Goal: Transaction & Acquisition: Purchase product/service

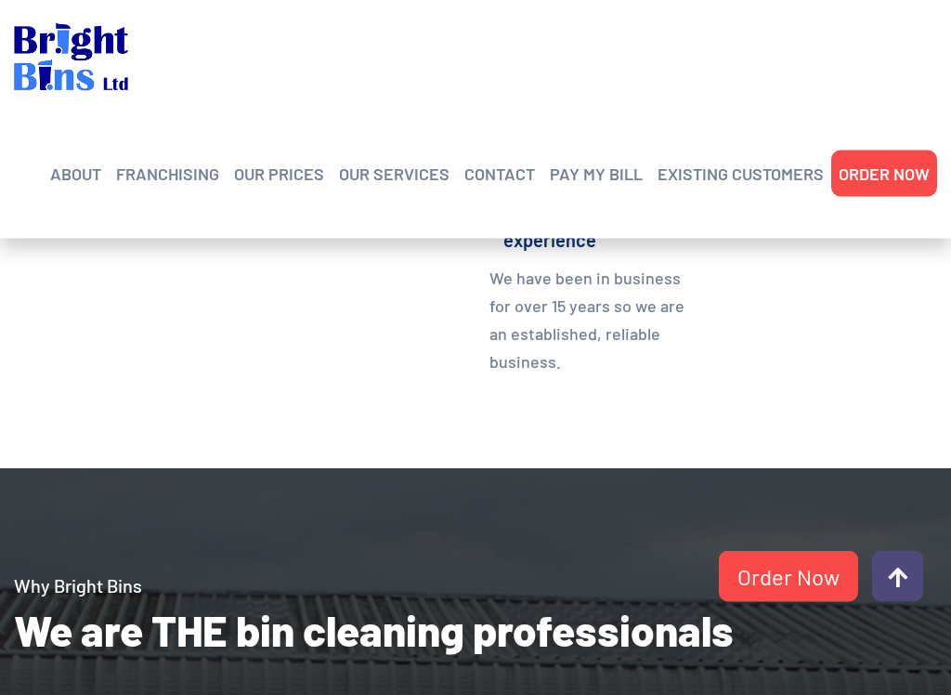
scroll to position [1344, 0]
click at [258, 175] on link "OUR PRICES" at bounding box center [279, 174] width 90 height 28
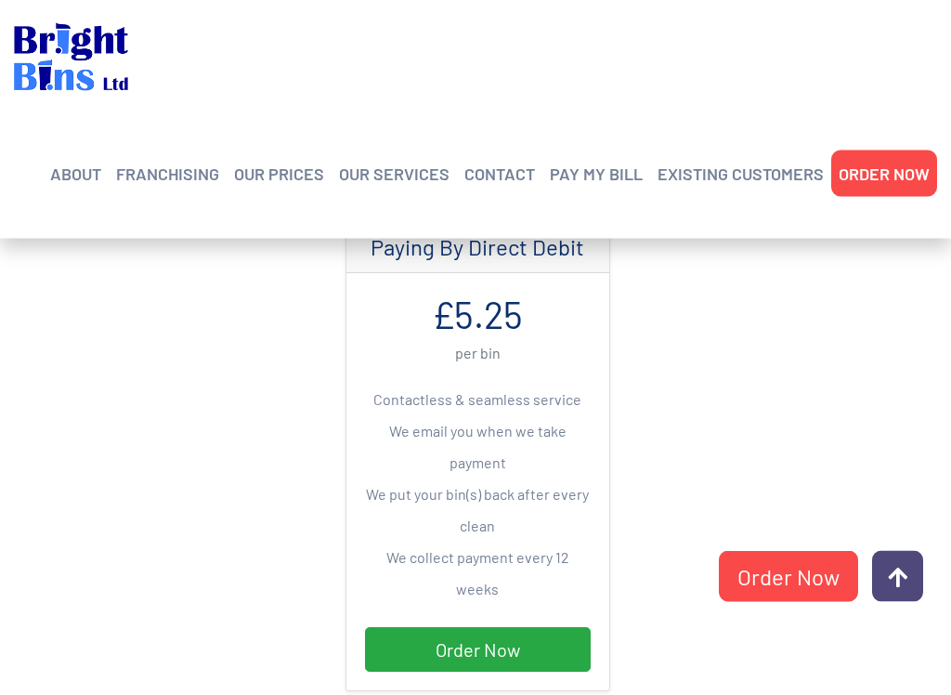
scroll to position [784, 0]
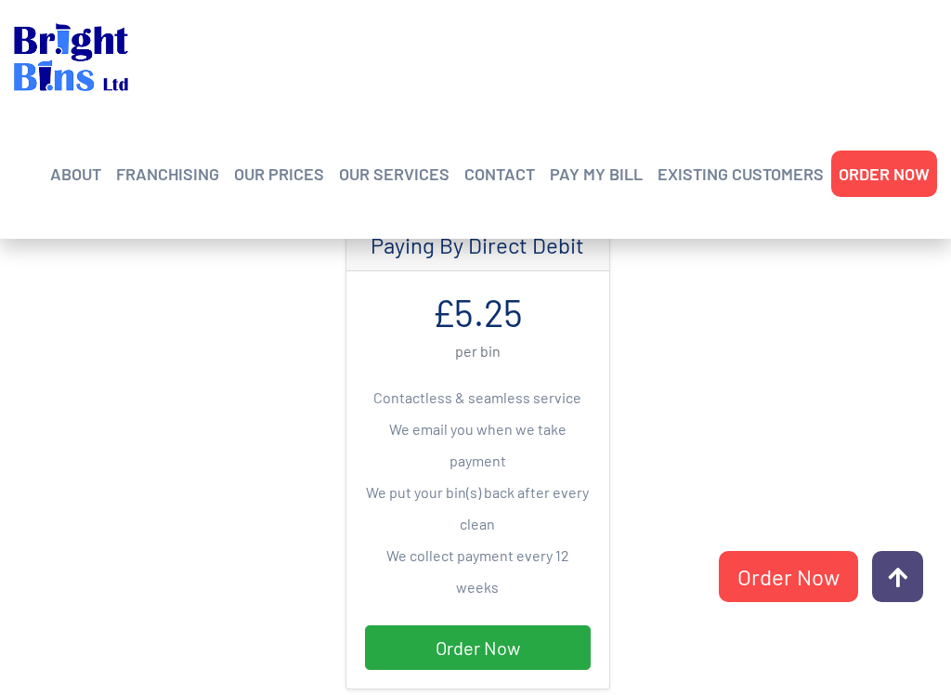
click at [447, 590] on link "Order Now" at bounding box center [478, 647] width 226 height 45
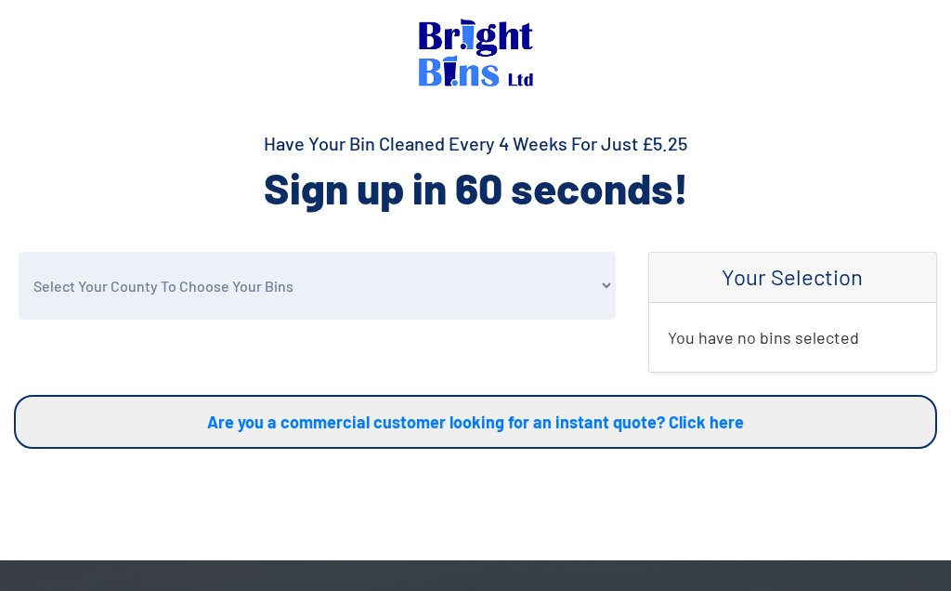
click at [131, 293] on select "Select Your County To Choose Your Bins Cheshire Conwy Denbighshire Flintshire S…" at bounding box center [317, 286] width 597 height 68
select select "Flintshire"
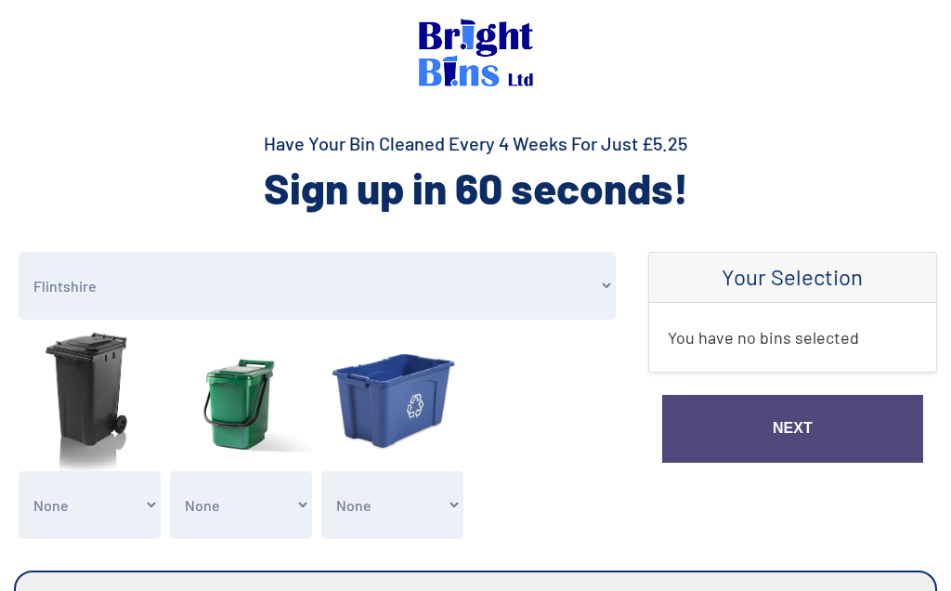
click at [85, 509] on select "None General Waste Bin - X1 (£5.25) General Waste Bin - X2 (£10.50) General Was…" at bounding box center [90, 505] width 142 height 68
select select "1"
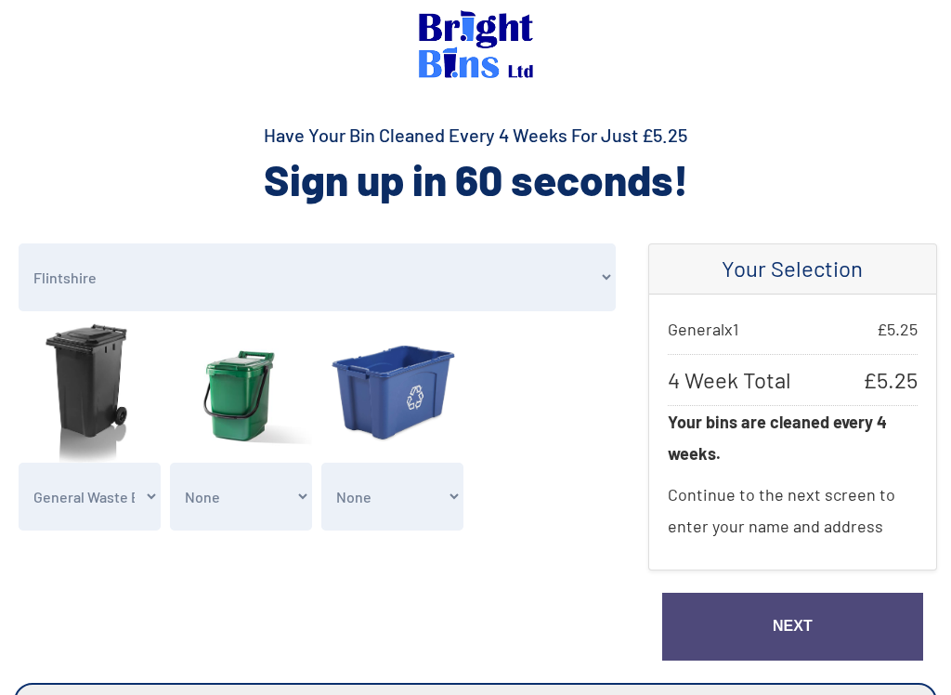
scroll to position [21, 0]
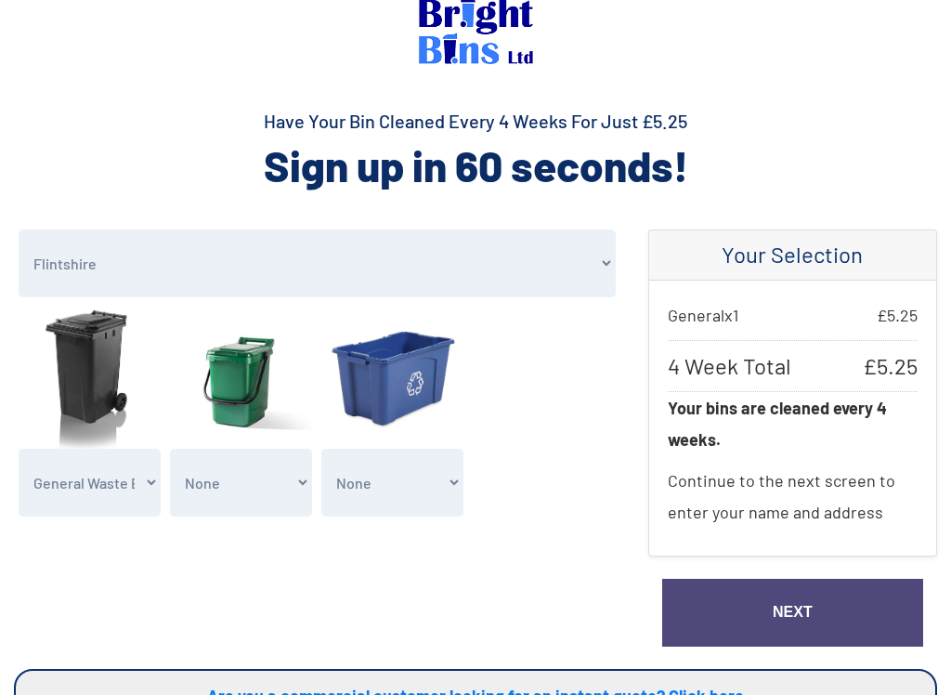
click at [779, 590] on link "Next" at bounding box center [792, 614] width 261 height 68
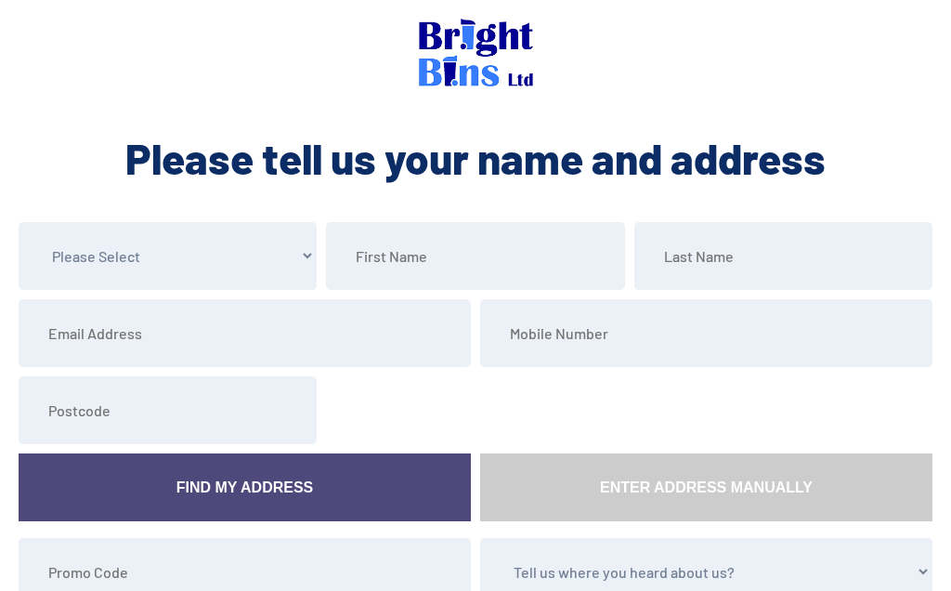
click at [143, 265] on select "Please Select Mr Mrs Miss Ms Dr Other" at bounding box center [168, 256] width 298 height 68
select select "Mr"
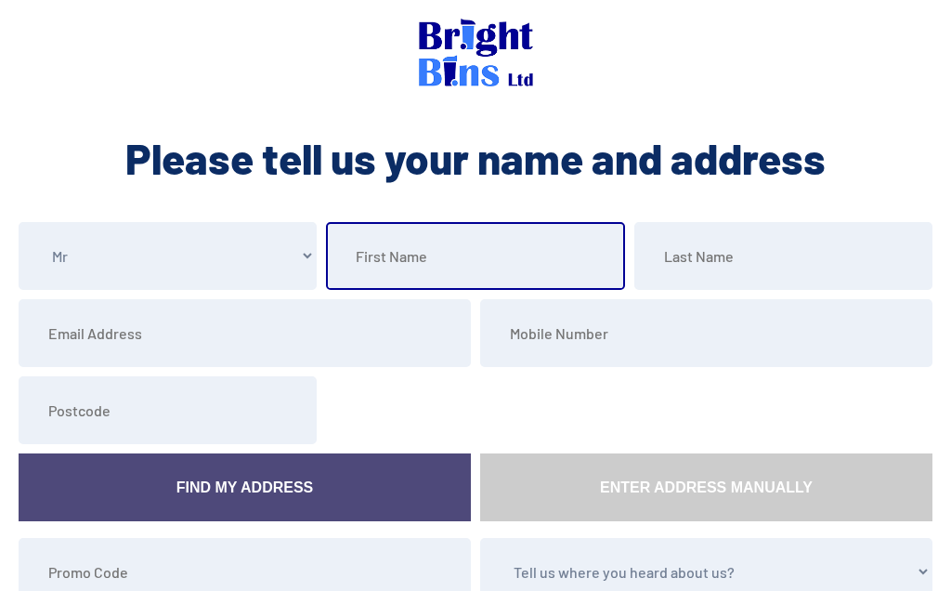
click at [401, 270] on input "text" at bounding box center [475, 256] width 298 height 68
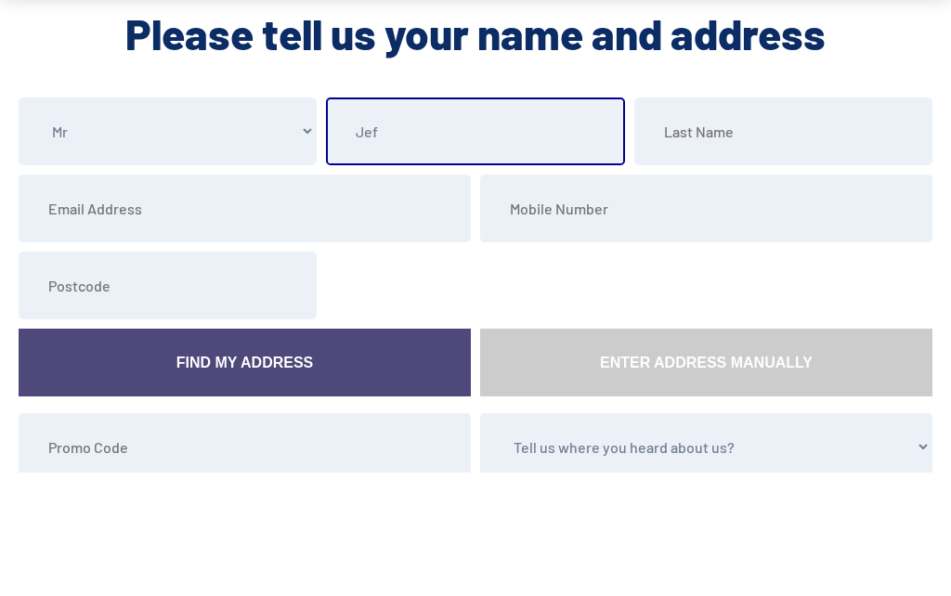
type input "Jeff"
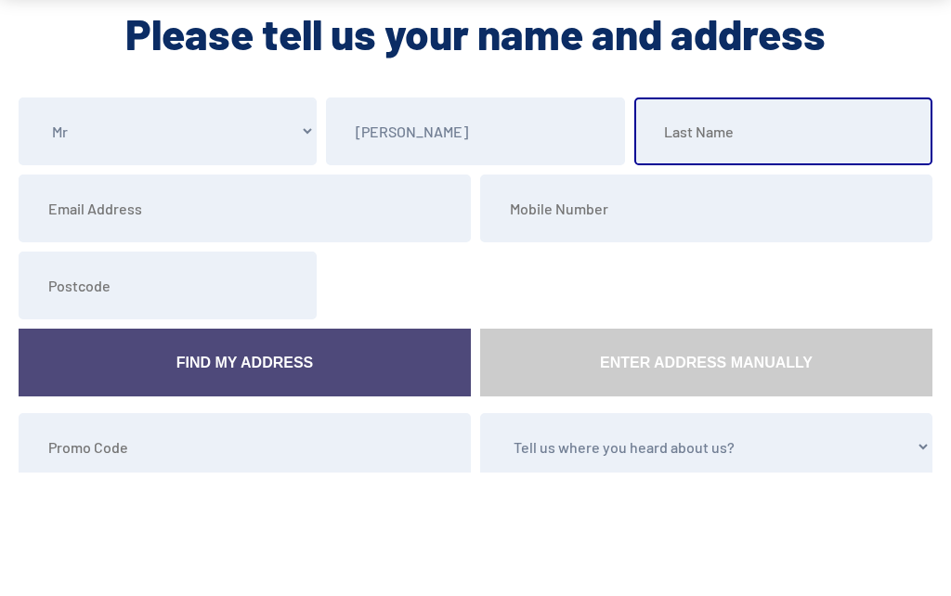
type input "Page"
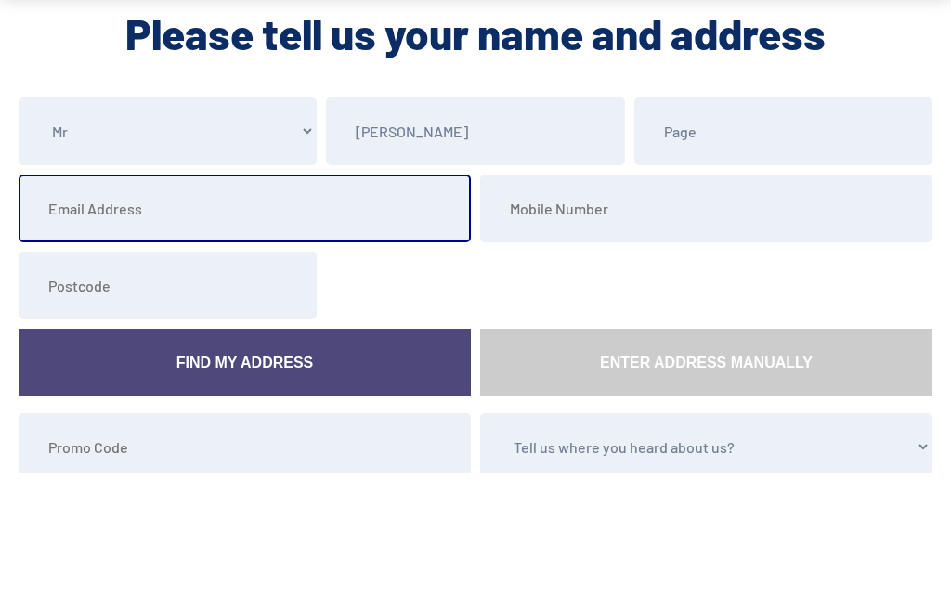
type input "jefffrankhalehale@gmail.com"
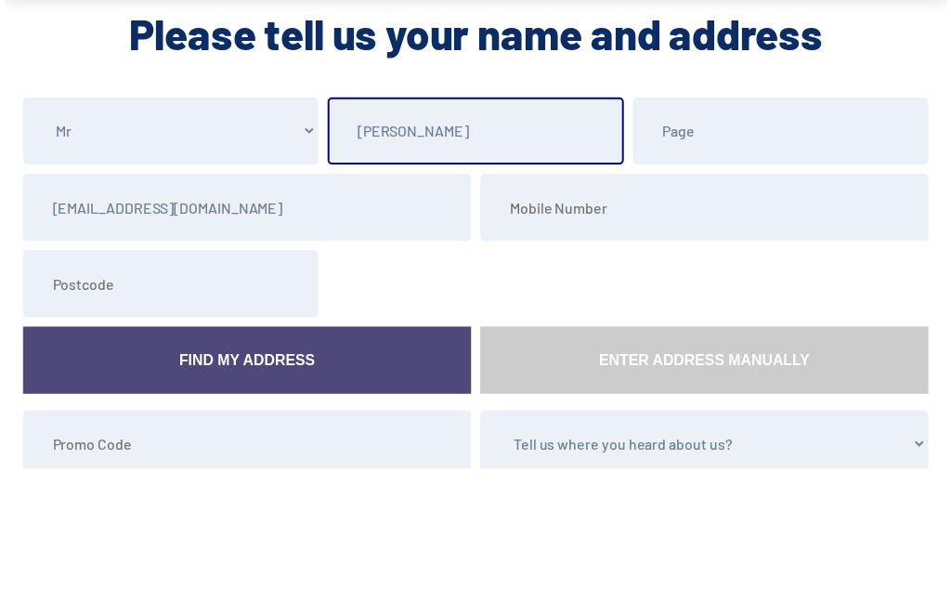
scroll to position [124, 0]
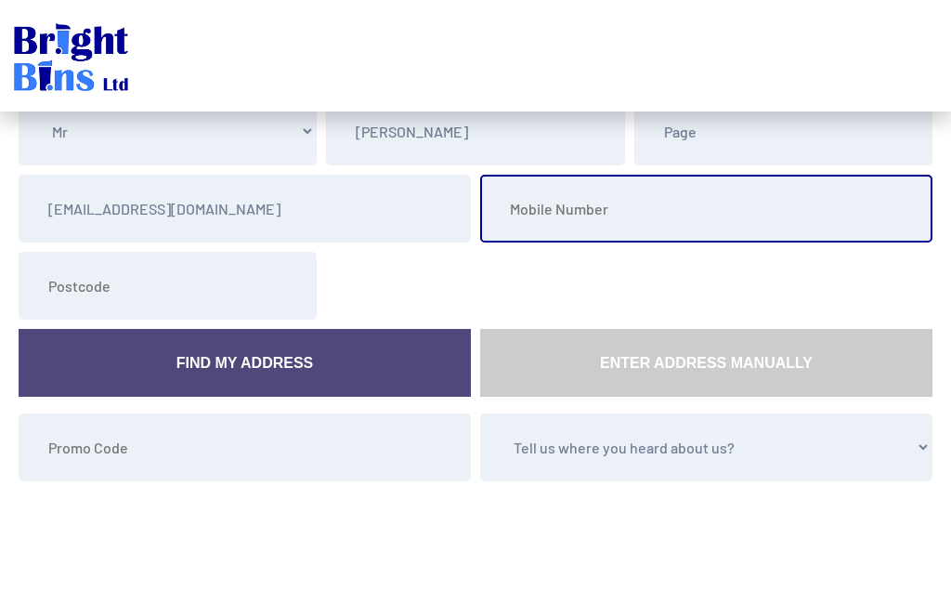
type input "07525668682"
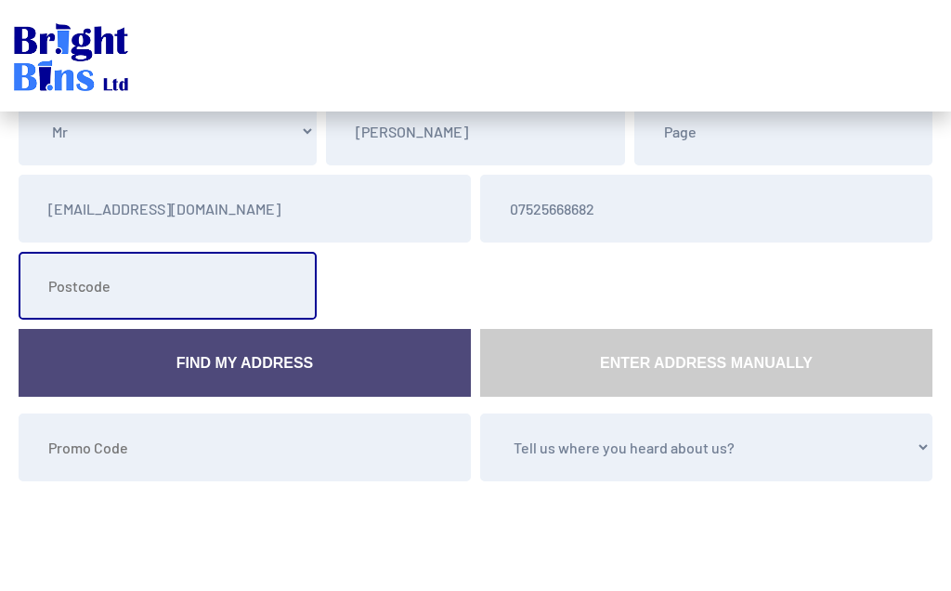
type input "CH52FW"
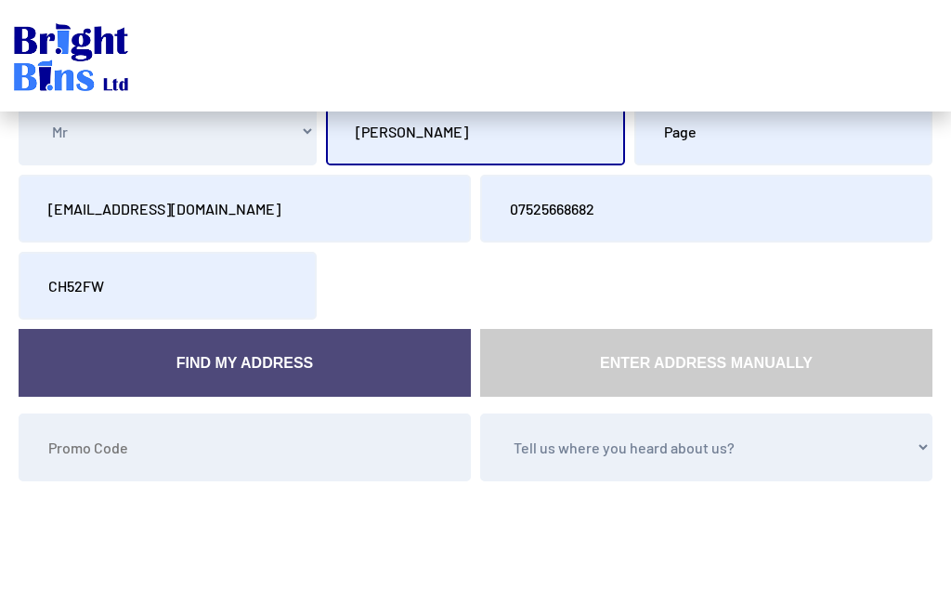
type input "Jeff"
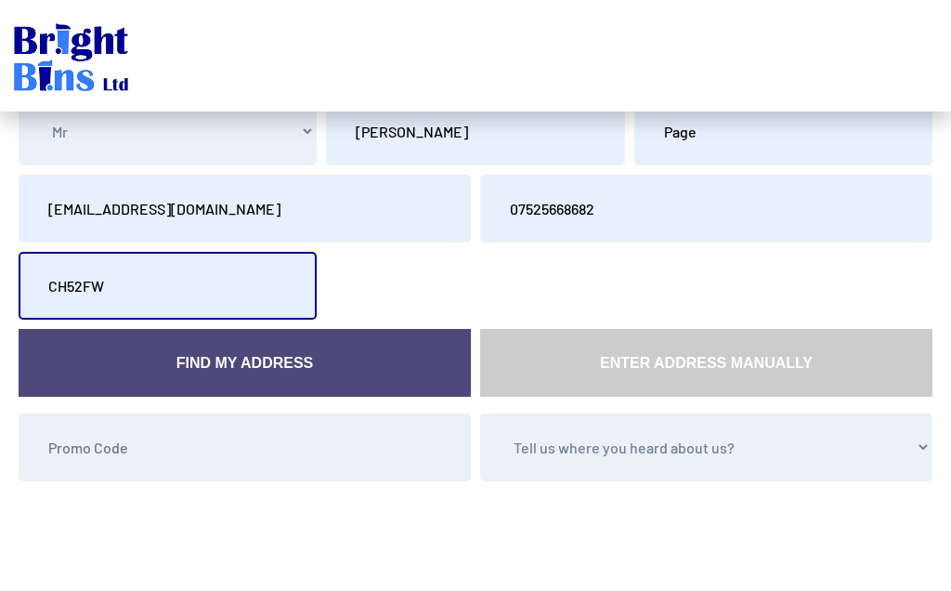
click at [72, 287] on input "CH52FW" at bounding box center [168, 286] width 298 height 68
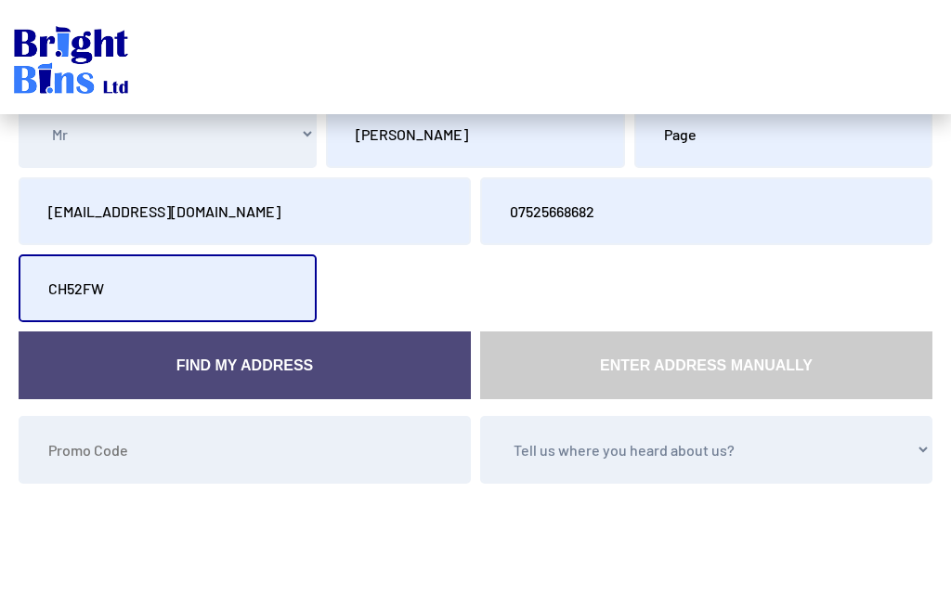
scroll to position [124, 0]
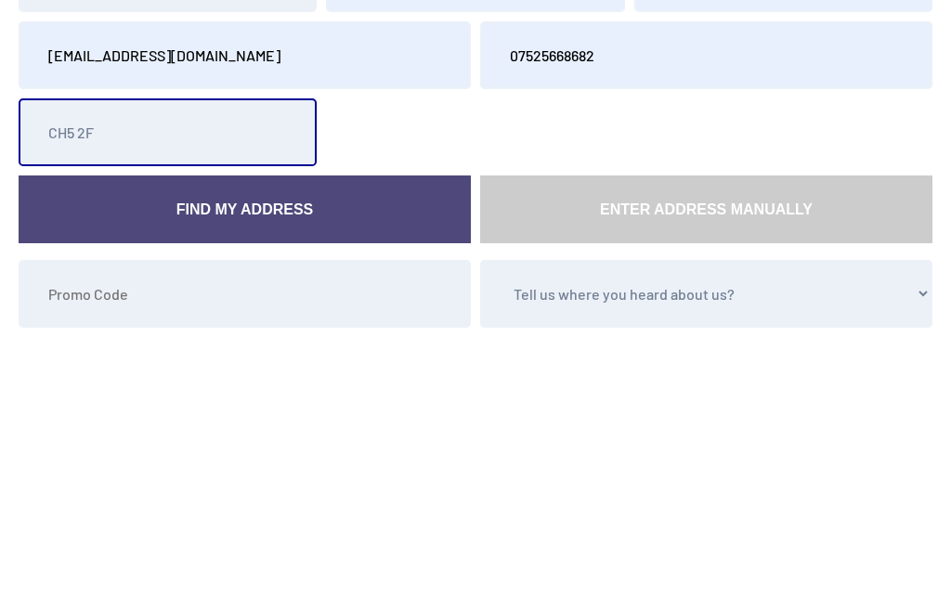
type input "CH5 2FW"
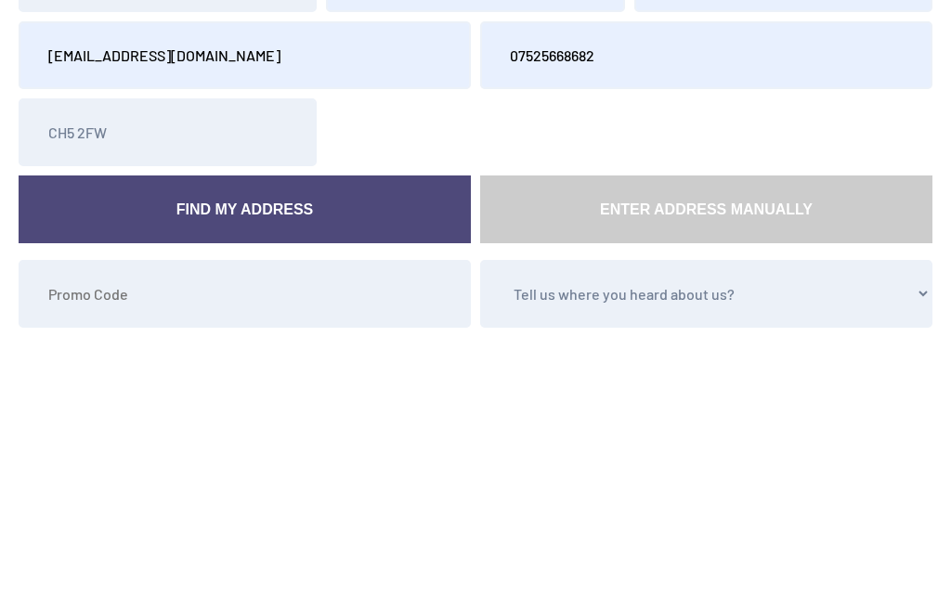
click at [226, 330] on link "Find My Address" at bounding box center [245, 364] width 452 height 68
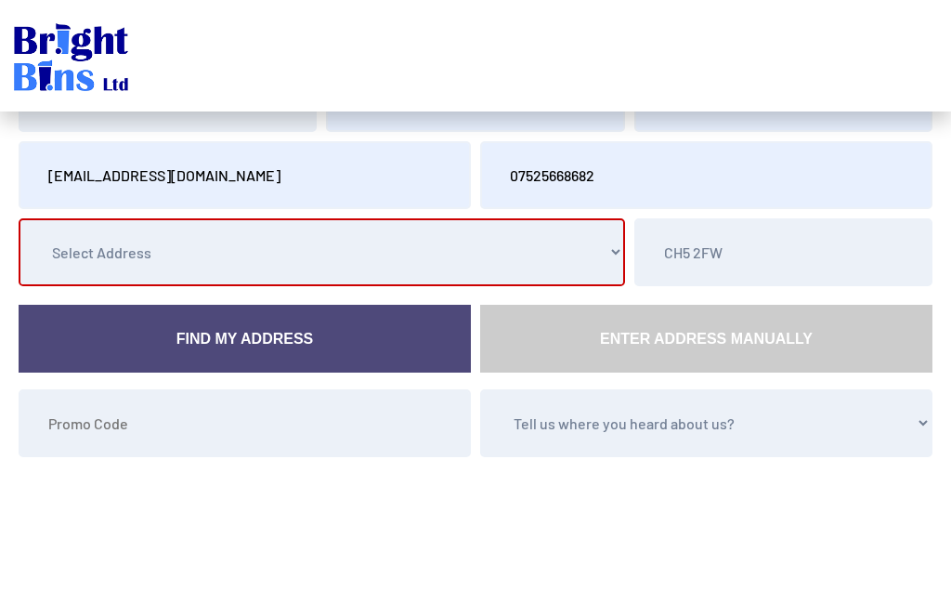
click at [166, 245] on select "Select Address 1 Leopard Moth Road, , , , Sealand, Deeside, 3 Leopard Moth Road…" at bounding box center [322, 252] width 606 height 68
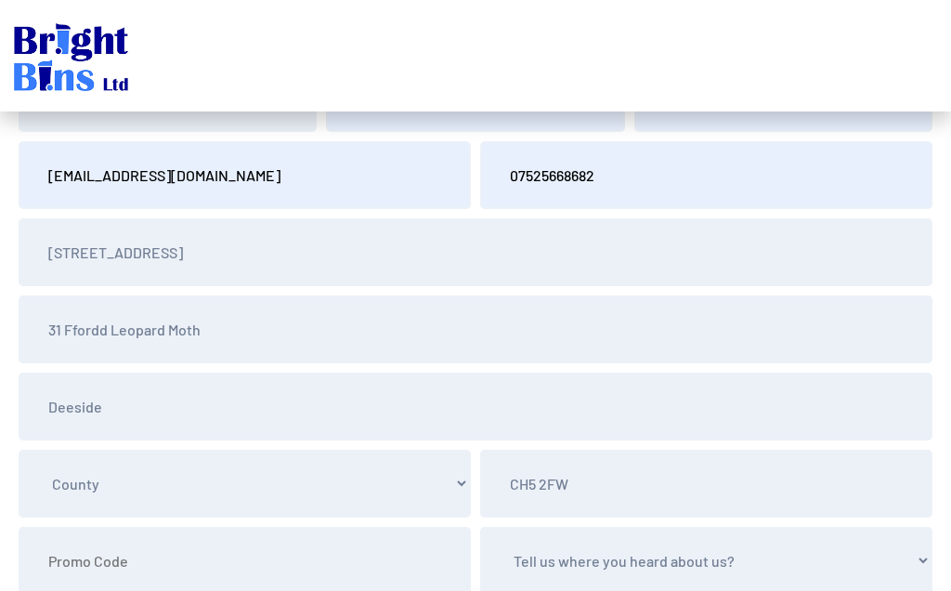
click at [84, 488] on select "County Cheshire Conwy Denbighshire Flintshire Shropshire Wirral Merseyside Wrex…" at bounding box center [245, 484] width 452 height 68
select select "Flintshire"
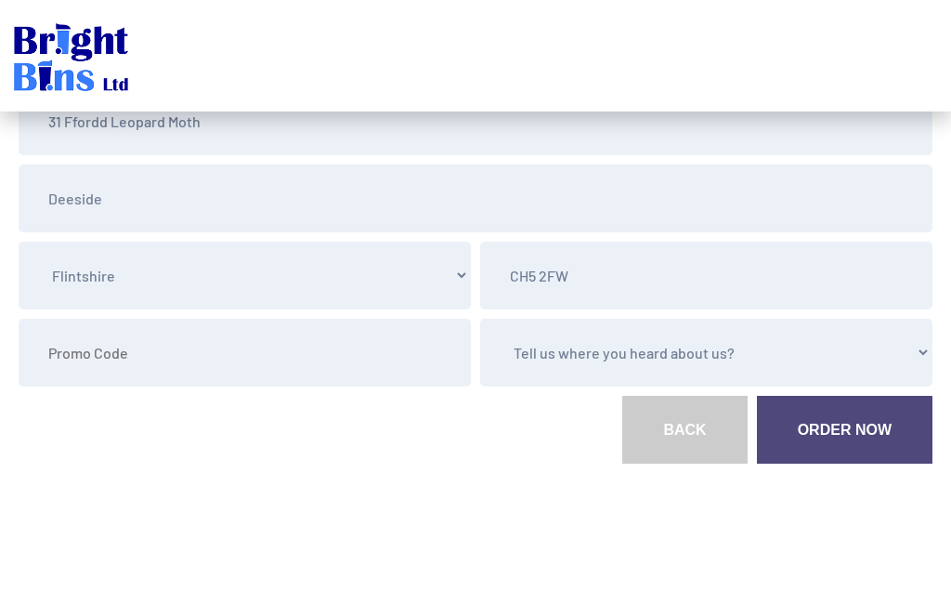
scroll to position [380, 0]
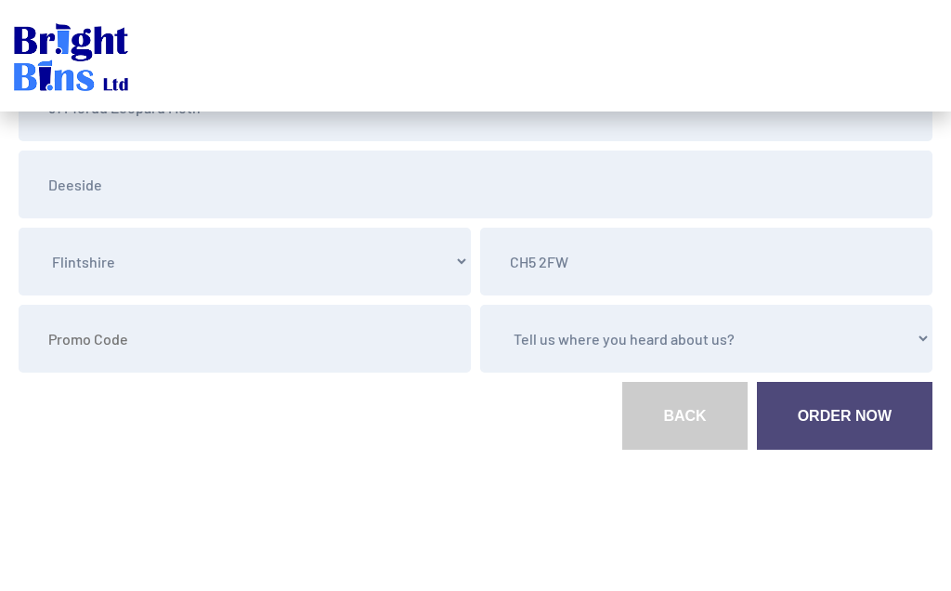
click at [563, 336] on select "Tell us where you heard about us? Word of Mouth Leaflet Sticker On Bin Spoke To…" at bounding box center [706, 339] width 452 height 68
select select "Word of Mouth"
click at [814, 423] on link "Order Now" at bounding box center [845, 416] width 176 height 68
click at [817, 421] on link "Order Now" at bounding box center [845, 416] width 176 height 68
click at [819, 417] on link "Order Now" at bounding box center [845, 416] width 176 height 68
